Goal: Check status: Check status

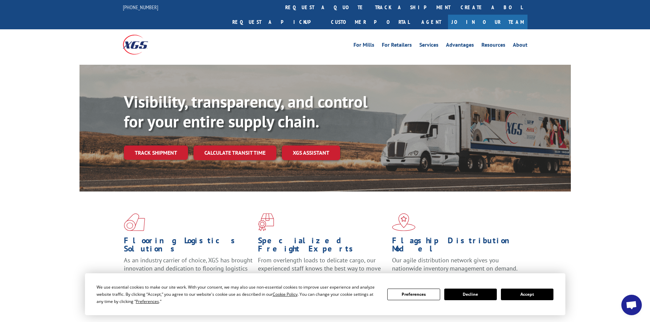
click at [370, 4] on link "track a shipment" at bounding box center [413, 7] width 86 height 15
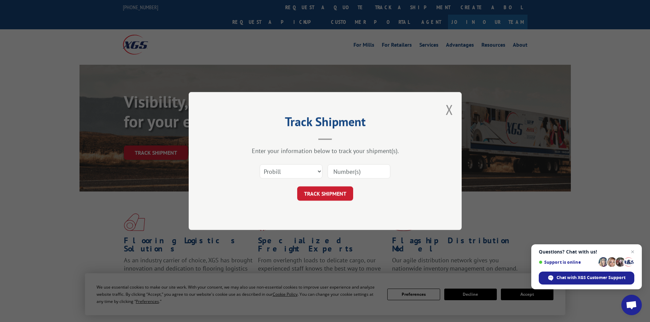
click at [337, 171] on input at bounding box center [358, 171] width 63 height 14
click at [293, 169] on select "Select category... Probill BOL PO" at bounding box center [291, 171] width 63 height 14
select select "bol"
click at [260, 164] on select "Select category... Probill BOL PO" at bounding box center [291, 171] width 63 height 14
paste input "7043972"
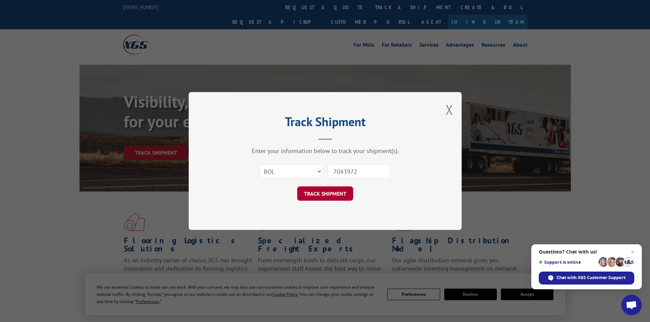
type input "7043972"
click at [319, 194] on button "TRACK SHIPMENT" at bounding box center [325, 194] width 56 height 14
